Goal: Complete application form

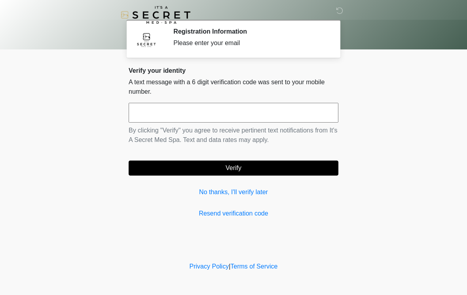
click at [285, 113] on input "text" at bounding box center [234, 113] width 210 height 20
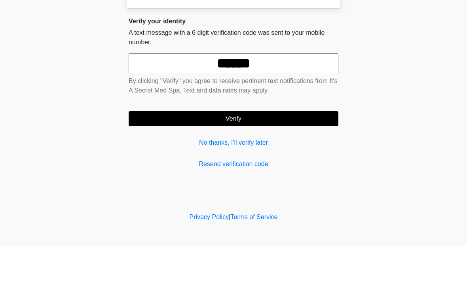
type input "******"
click at [270, 161] on button "Verify" at bounding box center [234, 168] width 210 height 15
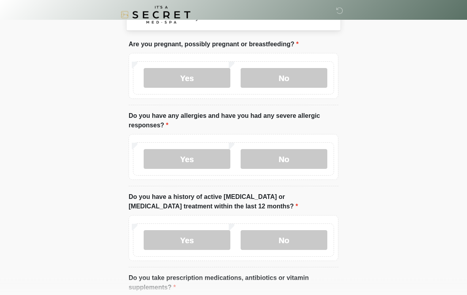
scroll to position [27, 0]
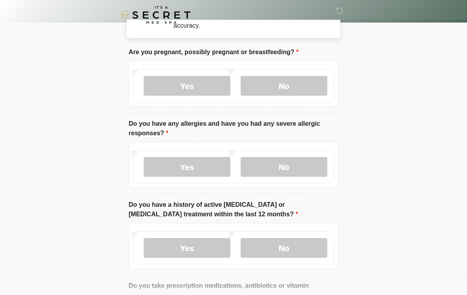
click at [293, 89] on label "No" at bounding box center [284, 86] width 87 height 20
click at [314, 166] on label "No" at bounding box center [284, 167] width 87 height 20
click at [300, 248] on label "No" at bounding box center [284, 248] width 87 height 20
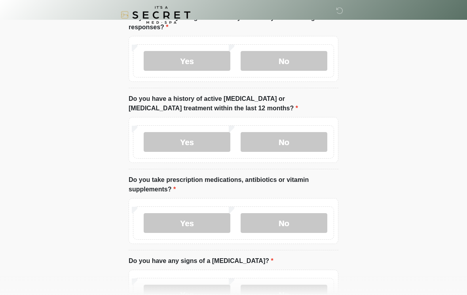
scroll to position [156, 0]
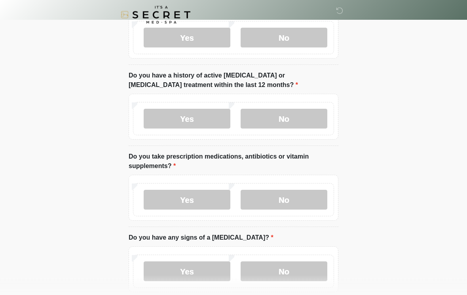
click at [304, 199] on label "No" at bounding box center [284, 200] width 87 height 20
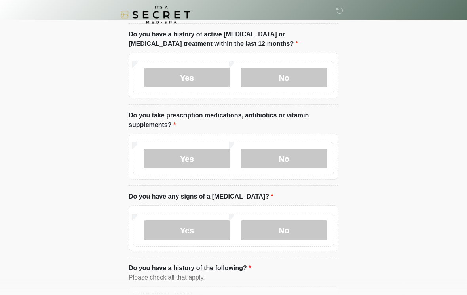
scroll to position [197, 0]
click at [309, 229] on label "No" at bounding box center [284, 230] width 87 height 20
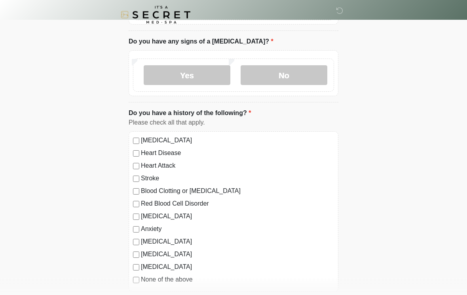
scroll to position [382, 0]
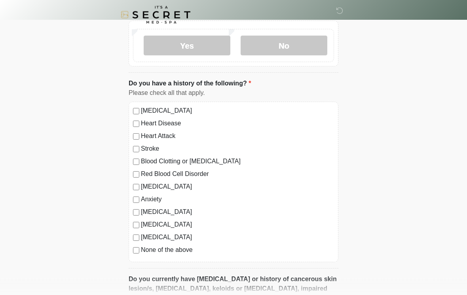
click at [142, 249] on label "None of the above" at bounding box center [237, 250] width 193 height 9
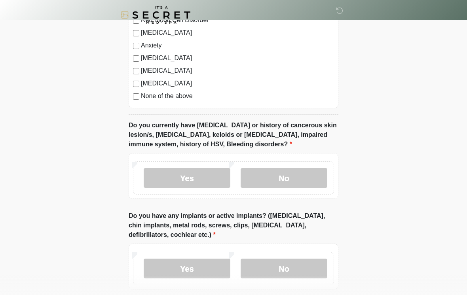
scroll to position [539, 0]
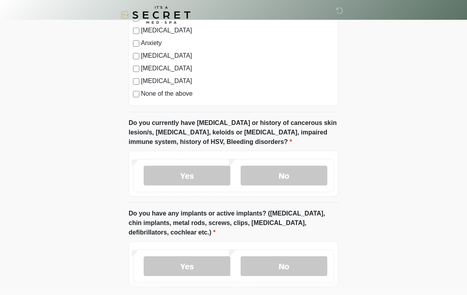
click at [310, 170] on label "No" at bounding box center [284, 176] width 87 height 20
click at [309, 264] on label "No" at bounding box center [284, 266] width 87 height 20
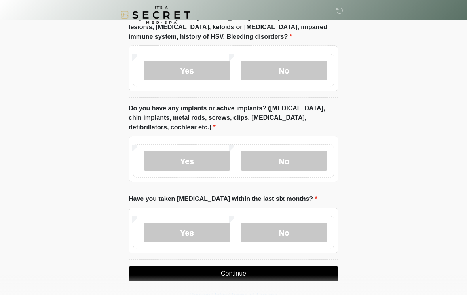
scroll to position [659, 0]
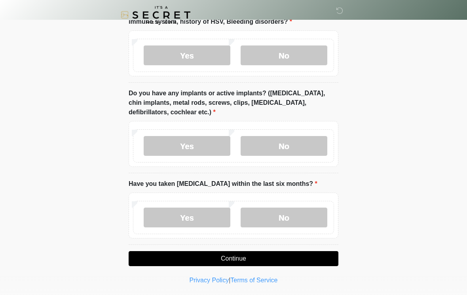
click at [313, 231] on div "Yes No" at bounding box center [233, 217] width 201 height 33
click at [312, 213] on label "No" at bounding box center [284, 218] width 87 height 20
click at [281, 258] on button "Continue" at bounding box center [234, 258] width 210 height 15
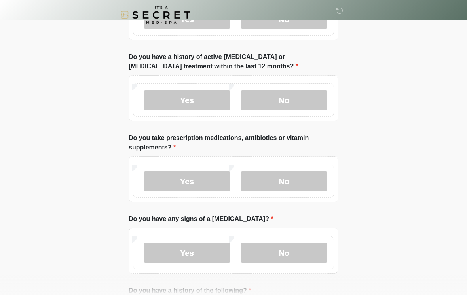
scroll to position [0, 0]
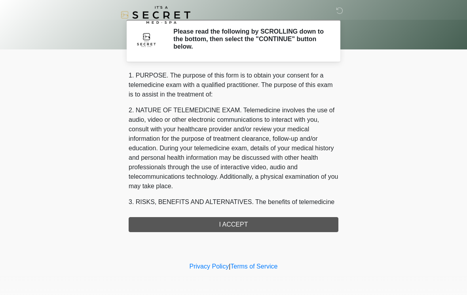
click at [280, 223] on div "1. PURPOSE. The purpose of this form is to obtain your consent for a telemedici…" at bounding box center [234, 151] width 210 height 161
click at [245, 224] on div "1. PURPOSE. The purpose of this form is to obtain your consent for a telemedici…" at bounding box center [234, 151] width 210 height 161
click at [230, 220] on div "1. PURPOSE. The purpose of this form is to obtain your consent for a telemedici…" at bounding box center [234, 151] width 210 height 161
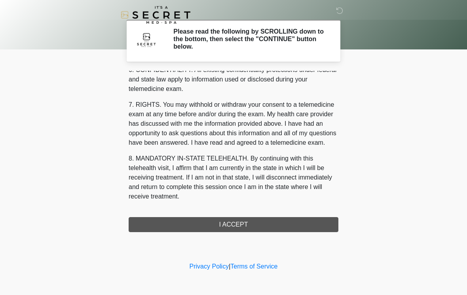
scroll to position [322, 0]
click at [237, 220] on button "I ACCEPT" at bounding box center [234, 224] width 210 height 15
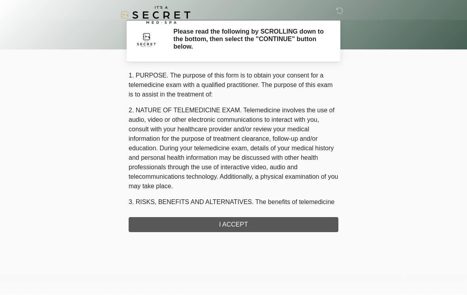
click at [255, 218] on div "‎ ‎ Please read the following by SCROLLING down to the bottom, then select the …" at bounding box center [233, 154] width 237 height 293
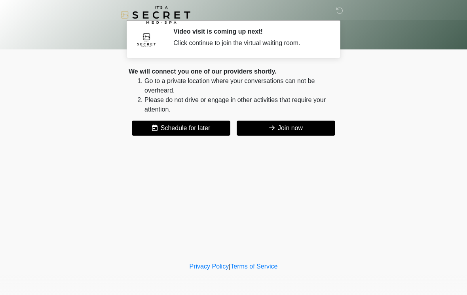
click at [301, 130] on button "Join now" at bounding box center [286, 128] width 99 height 15
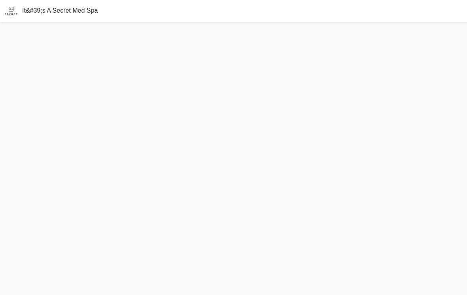
scroll to position [15, 0]
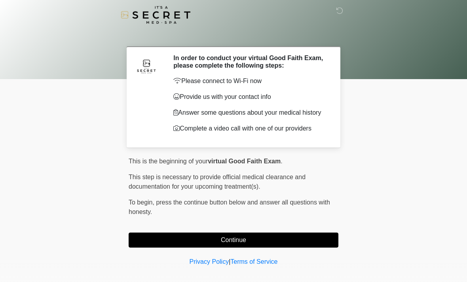
click at [258, 247] on button "Continue" at bounding box center [234, 240] width 210 height 15
